Goal: Download file/media

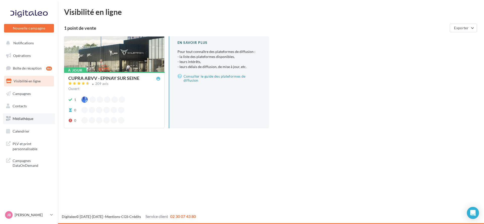
click at [29, 122] on link "Médiathèque" at bounding box center [29, 118] width 52 height 11
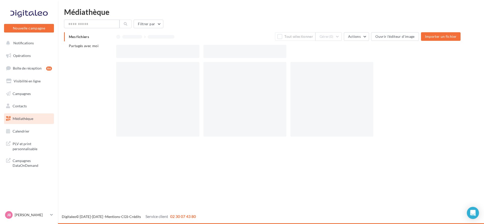
click at [342, 102] on div at bounding box center [331, 99] width 83 height 75
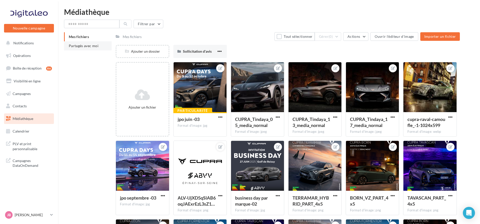
click at [92, 44] on span "Partagés avec moi" at bounding box center [84, 46] width 30 height 4
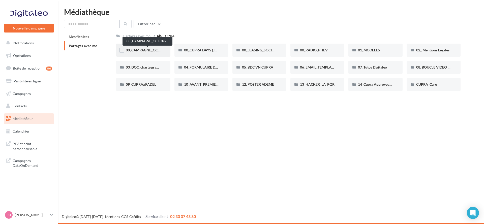
click at [156, 51] on span "00_CAMPAGNE_OCTOBRE" at bounding box center [147, 50] width 43 height 4
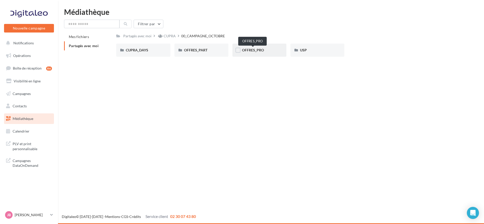
click at [261, 49] on span "OFFRES_PRO" at bounding box center [253, 50] width 22 height 4
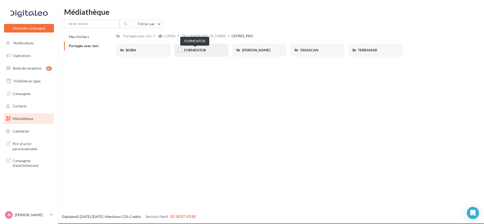
click at [196, 51] on span "FORMENTOR" at bounding box center [195, 50] width 22 height 4
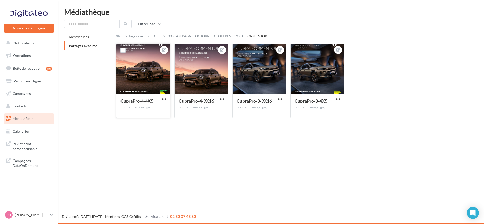
click at [153, 77] on div at bounding box center [142, 69] width 53 height 50
click at [149, 78] on div at bounding box center [142, 69] width 53 height 50
click at [164, 100] on span "button" at bounding box center [164, 99] width 4 height 4
click at [220, 101] on span "button" at bounding box center [222, 99] width 4 height 4
click at [216, 123] on button "Télécharger" at bounding box center [198, 121] width 53 height 13
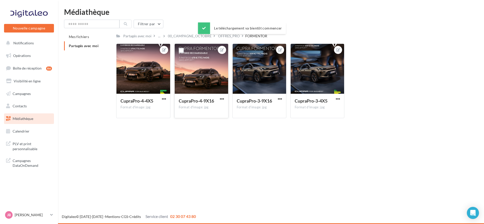
click at [475, 44] on div "Mes fichiers Partagés avec moi Partagés avec moi ... 00_CAMPAGNE_OCTOBRE OFFRES…" at bounding box center [273, 77] width 418 height 90
click at [281, 100] on span "button" at bounding box center [280, 99] width 4 height 4
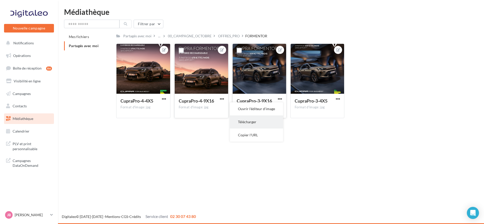
click at [274, 119] on button "Télécharger" at bounding box center [256, 121] width 53 height 13
click at [226, 37] on div "OFFRES_PRO" at bounding box center [229, 36] width 22 height 5
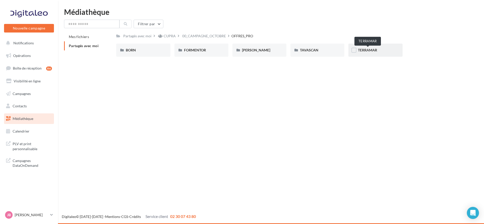
click at [365, 49] on span "TERRAMAR" at bounding box center [367, 50] width 19 height 4
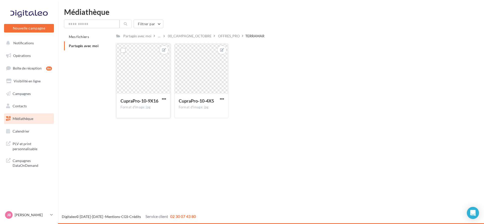
click at [169, 98] on div "CupraPro-10-9X16 Format d'image: jpg" at bounding box center [142, 106] width 53 height 24
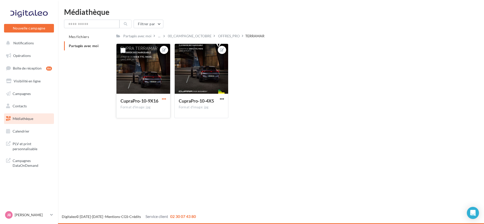
click at [166, 98] on span "button" at bounding box center [164, 99] width 4 height 4
click at [161, 118] on button "Télécharger" at bounding box center [140, 121] width 53 height 13
click at [157, 77] on div at bounding box center [142, 69] width 53 height 50
click at [222, 100] on span "button" at bounding box center [222, 99] width 4 height 4
click at [212, 117] on button "Télécharger" at bounding box center [198, 121] width 53 height 13
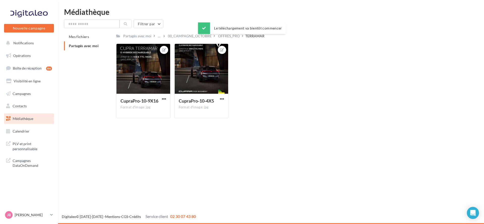
drag, startPoint x: 282, startPoint y: 101, endPoint x: 223, endPoint y: 22, distance: 98.2
click at [282, 99] on div "CupraPro-10-9X16 Format d'image: jpg CupraPro-10-9X16 CupraPro-10-4X5 Format d'…" at bounding box center [290, 83] width 348 height 79
click at [237, 37] on div "OFFRES_PRO" at bounding box center [229, 36] width 22 height 5
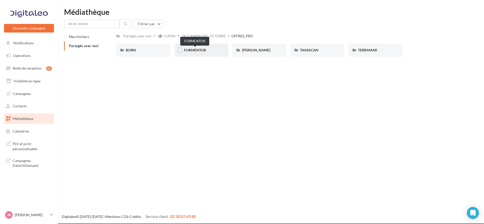
click at [199, 50] on span "FORMENTOR" at bounding box center [195, 50] width 22 height 4
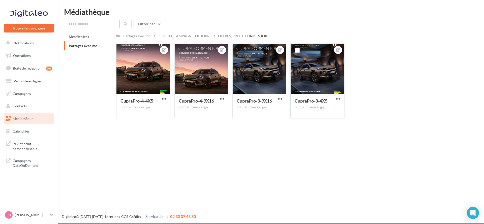
click at [340, 98] on button "button" at bounding box center [338, 99] width 6 height 5
click at [330, 119] on button "Télécharger" at bounding box center [314, 121] width 53 height 13
click at [235, 38] on div "OFFRES_PRO" at bounding box center [229, 36] width 22 height 5
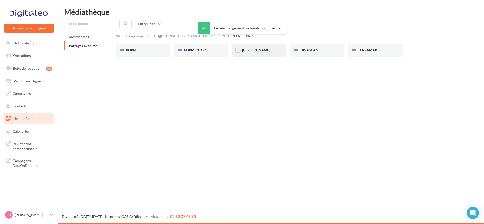
click at [257, 54] on div "LEON" at bounding box center [259, 50] width 54 height 13
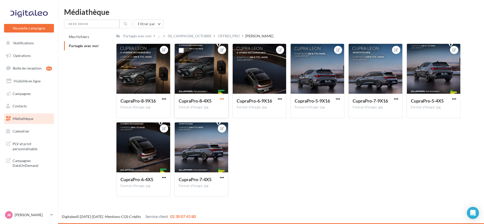
click at [223, 98] on span "button" at bounding box center [222, 99] width 4 height 4
click at [221, 125] on button "Télécharger" at bounding box center [198, 121] width 53 height 13
click at [456, 98] on button "button" at bounding box center [454, 99] width 6 height 5
click at [436, 118] on button "Télécharger" at bounding box center [430, 121] width 53 height 13
click at [218, 179] on div "CupraPro-7-4X5" at bounding box center [201, 179] width 45 height 7
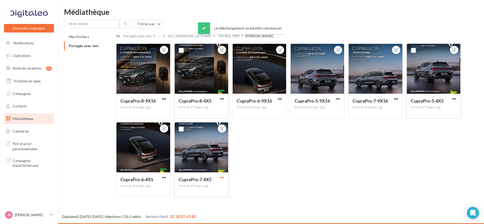
click at [222, 178] on span "button" at bounding box center [222, 177] width 4 height 4
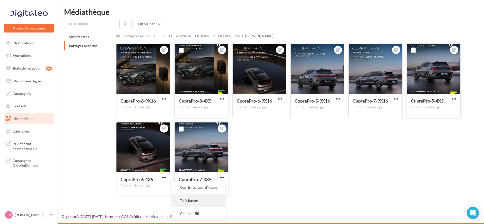
click at [206, 202] on button "Télécharger" at bounding box center [198, 200] width 53 height 13
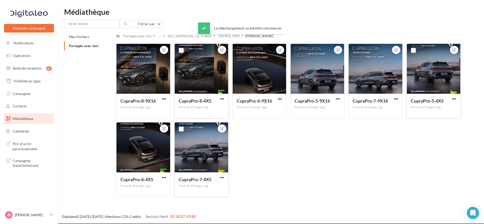
click at [231, 34] on div "Le téléchargement va bientôt commencer" at bounding box center [242, 29] width 88 height 14
click at [230, 39] on div "OFFRES_PRO" at bounding box center [229, 35] width 24 height 7
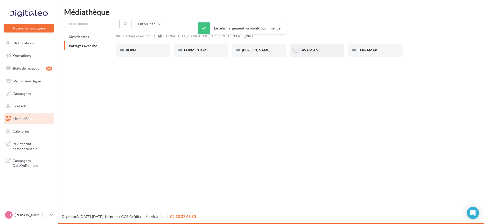
click at [315, 53] on div "TAVASCAN" at bounding box center [317, 50] width 54 height 13
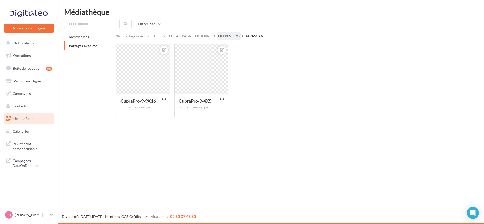
click at [228, 39] on div "OFFRES_PRO" at bounding box center [229, 36] width 22 height 5
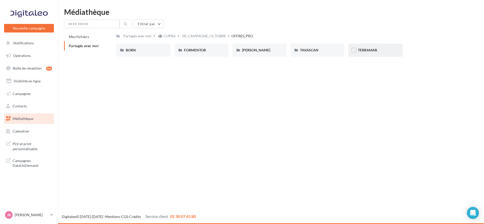
click at [368, 46] on div "TERRAMAR" at bounding box center [375, 50] width 54 height 13
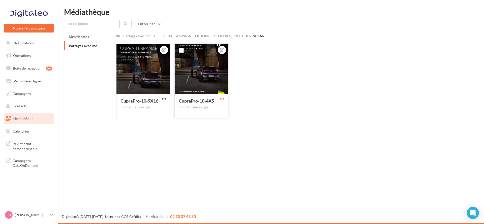
click at [224, 101] on span "button" at bounding box center [222, 99] width 4 height 4
click at [223, 118] on button "Télécharger" at bounding box center [198, 121] width 53 height 13
drag, startPoint x: 230, startPoint y: 35, endPoint x: 227, endPoint y: 39, distance: 4.3
click at [230, 35] on div "Le téléchargement va bientôt commencer" at bounding box center [242, 29] width 88 height 14
click at [227, 39] on div "OFFRES_PRO" at bounding box center [229, 36] width 22 height 5
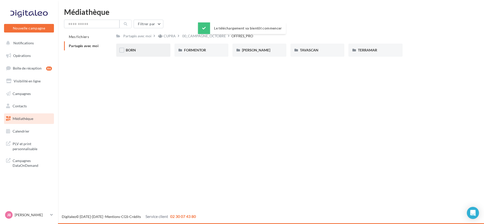
click at [154, 54] on div "BORN" at bounding box center [143, 50] width 54 height 13
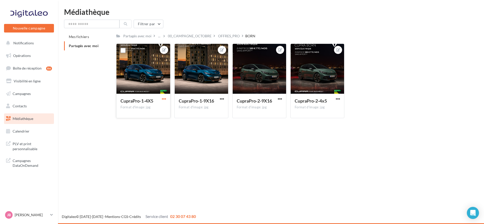
click at [163, 100] on span "button" at bounding box center [164, 99] width 4 height 4
click at [153, 125] on button "Télécharger" at bounding box center [140, 121] width 53 height 13
click at [337, 102] on div "CupraPro-2-4x5" at bounding box center [317, 101] width 45 height 7
click at [337, 97] on span "button" at bounding box center [338, 99] width 4 height 4
click at [333, 122] on button "Télécharger" at bounding box center [314, 121] width 53 height 13
